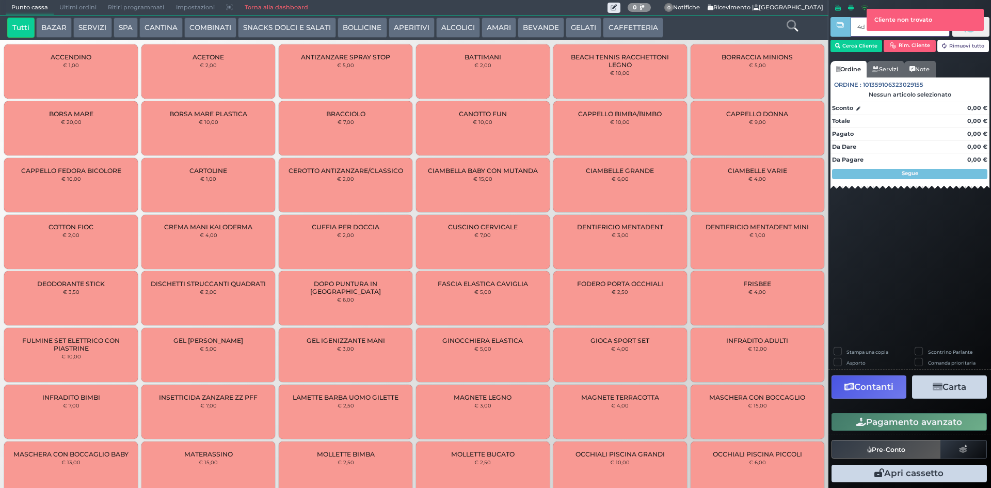
type input "4d 3b 57 66"
click at [66, 13] on span "Ultimi ordini" at bounding box center [78, 8] width 48 height 14
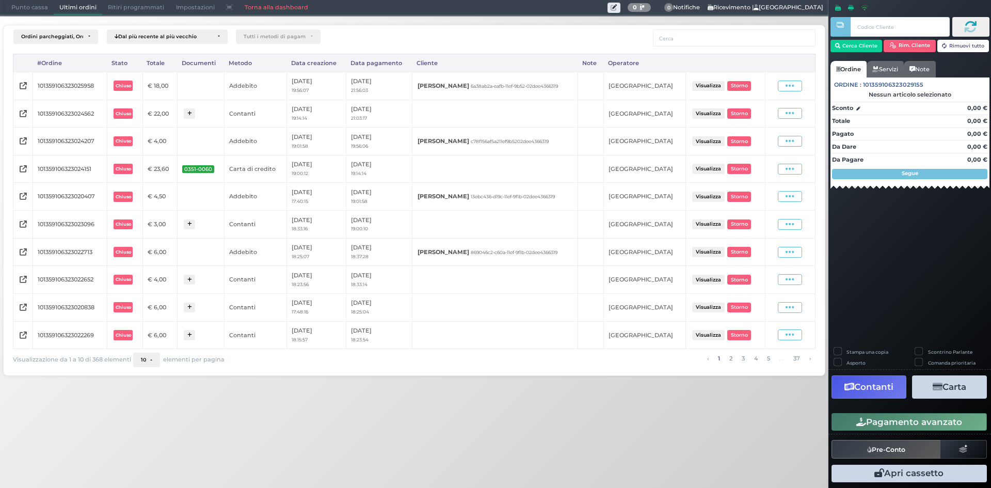
click at [149, 362] on button "10" at bounding box center [146, 359] width 27 height 14
click at [157, 338] on link "100" at bounding box center [162, 339] width 57 height 19
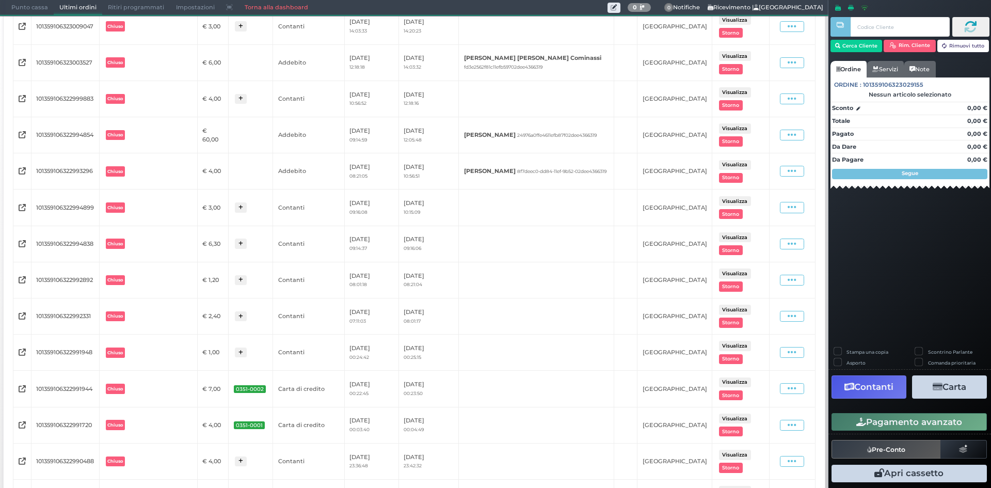
scroll to position [1695, 0]
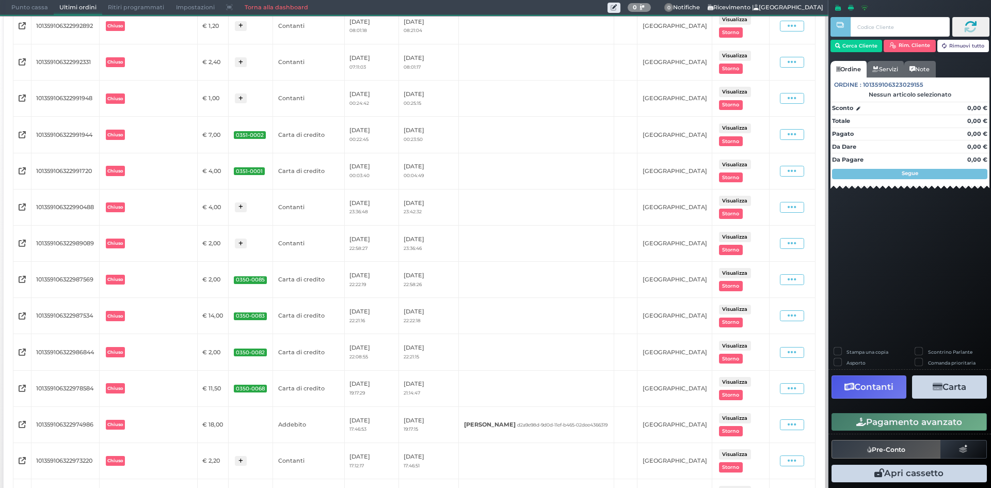
click at [734, 91] on button "Visualizza" at bounding box center [735, 92] width 32 height 10
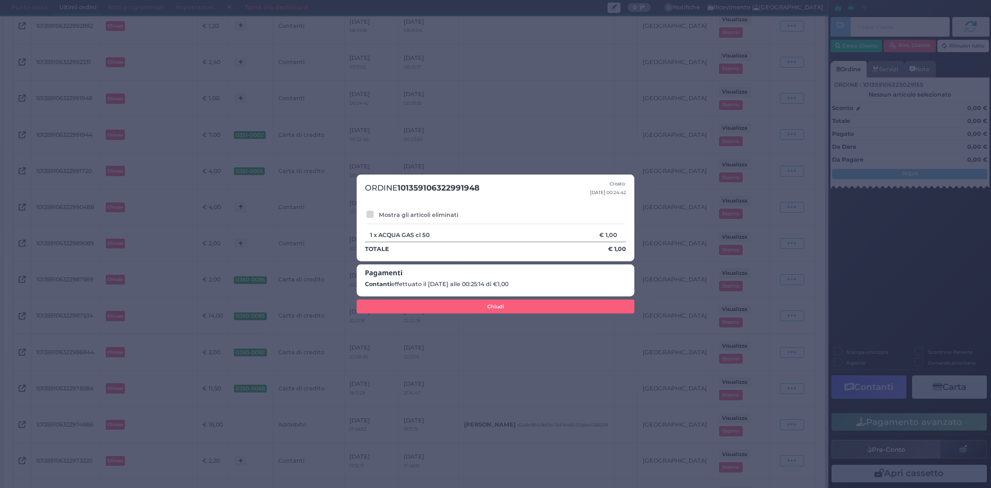
click at [614, 133] on div "ORDINE 101359106322991948 Creato: [DATE] 00:24:42 Mostra gli articoli eliminati…" at bounding box center [495, 244] width 991 height 488
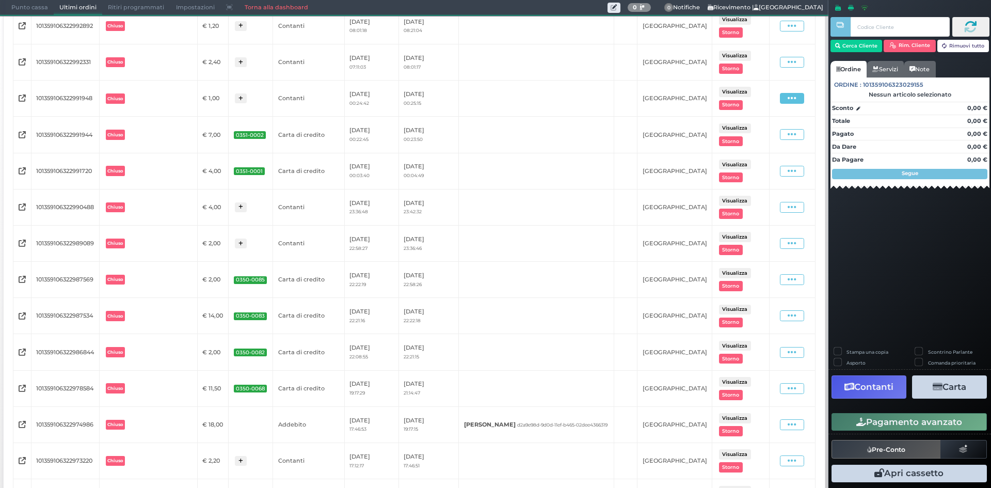
click at [787, 98] on icon at bounding box center [791, 98] width 9 height 10
click at [757, 126] on span "Ristampa Pre-Conto" at bounding box center [770, 129] width 42 height 18
click at [32, 15] on div "Punto cassa [GEOGRAPHIC_DATA] Ultimi ordini Delivery Ritiri programmati Imposta…" at bounding box center [414, 7] width 828 height 15
click at [31, 8] on span "Punto cassa" at bounding box center [30, 8] width 48 height 14
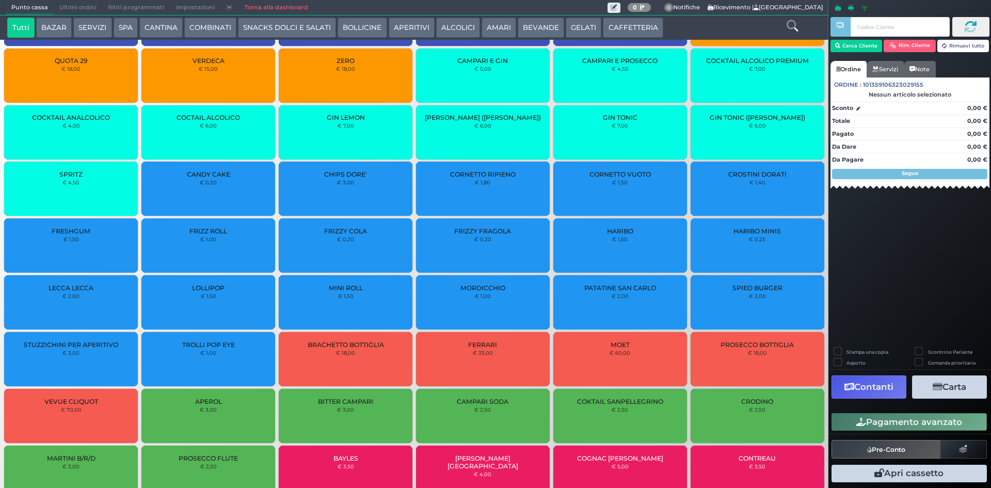
click at [23, 25] on button "Tutti" at bounding box center [20, 28] width 27 height 21
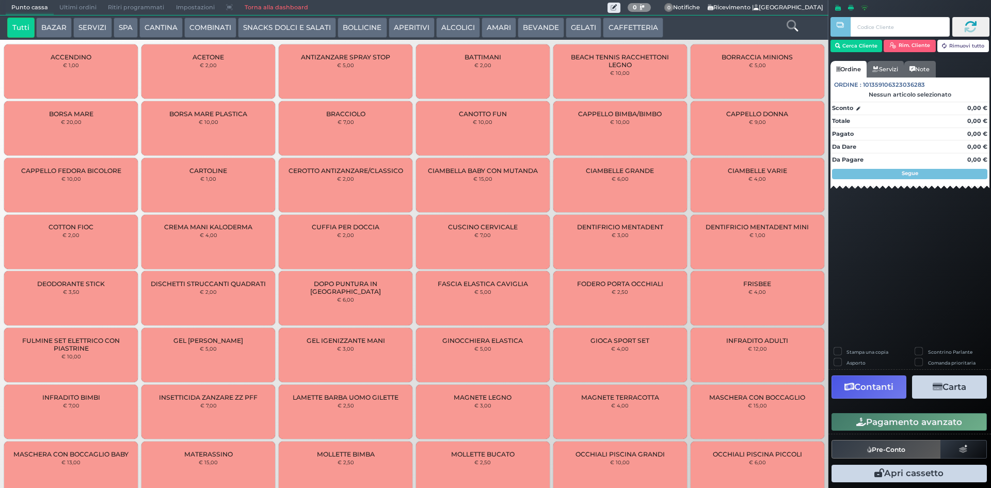
click at [79, 2] on span "Ultimi ordini" at bounding box center [78, 8] width 48 height 14
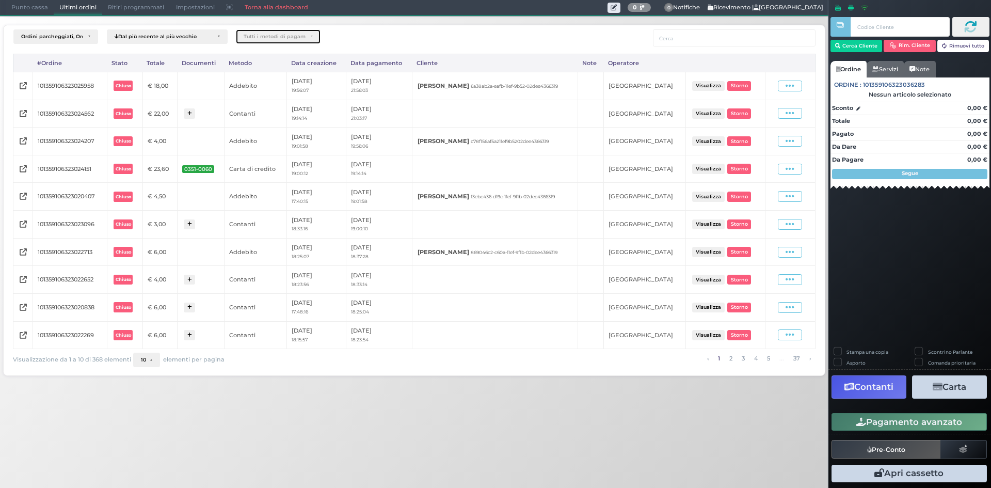
click at [254, 37] on div "Tutti i metodi di pagamento" at bounding box center [275, 37] width 62 height 6
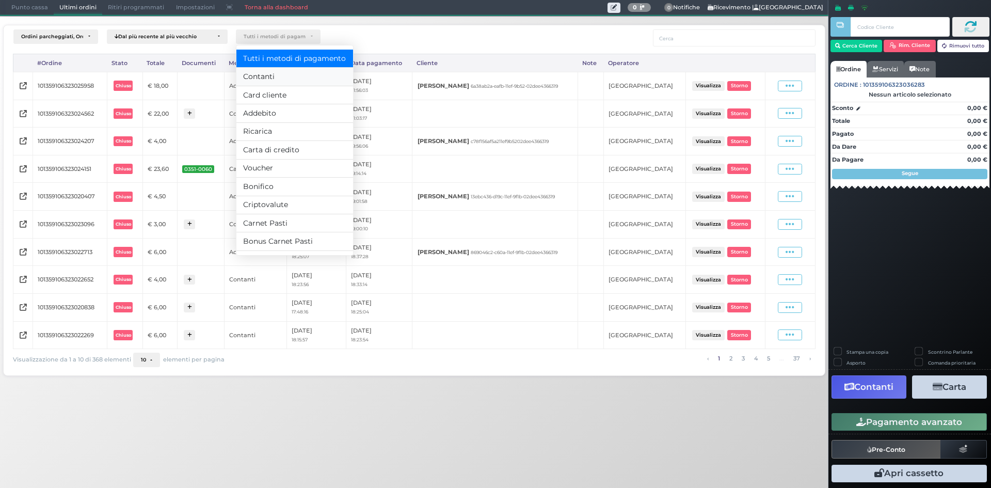
click at [254, 71] on span "Contanti" at bounding box center [259, 76] width 31 height 11
select select "1"
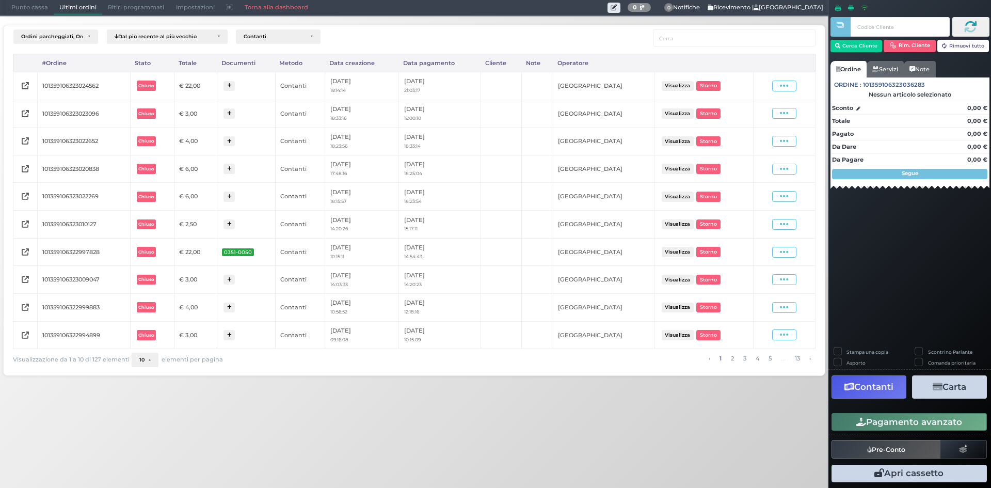
click at [145, 354] on button "10" at bounding box center [145, 359] width 27 height 14
click at [161, 339] on link "100" at bounding box center [160, 339] width 57 height 19
